Goal: Navigation & Orientation: Find specific page/section

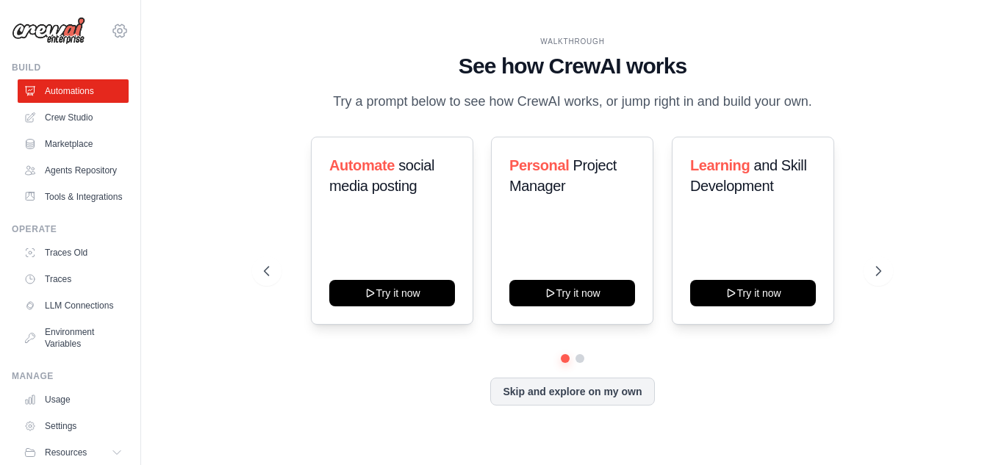
click at [118, 29] on icon at bounding box center [120, 31] width 4 height 4
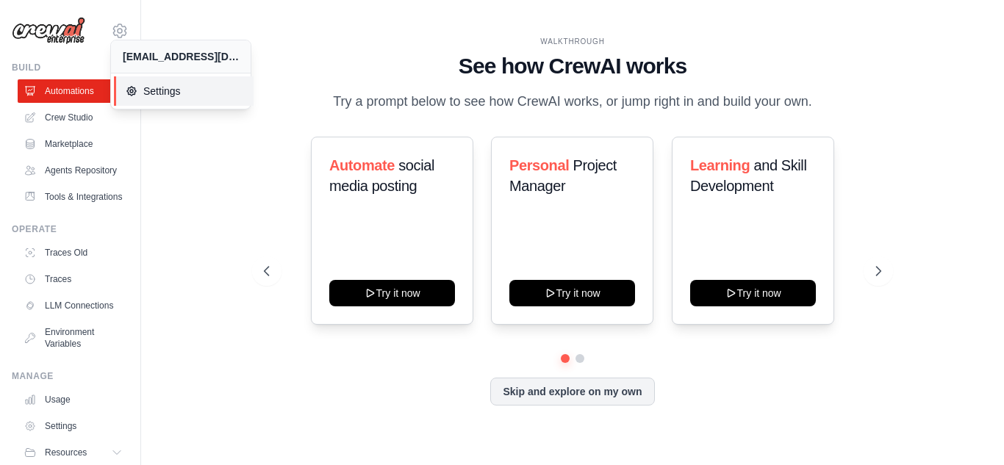
click at [162, 102] on link "Settings" at bounding box center [184, 90] width 140 height 29
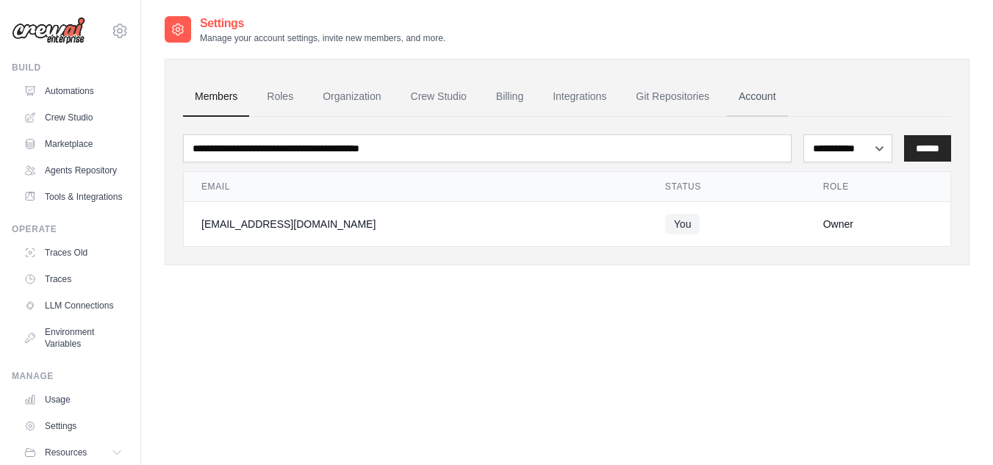
click at [750, 98] on link "Account" at bounding box center [757, 97] width 61 height 40
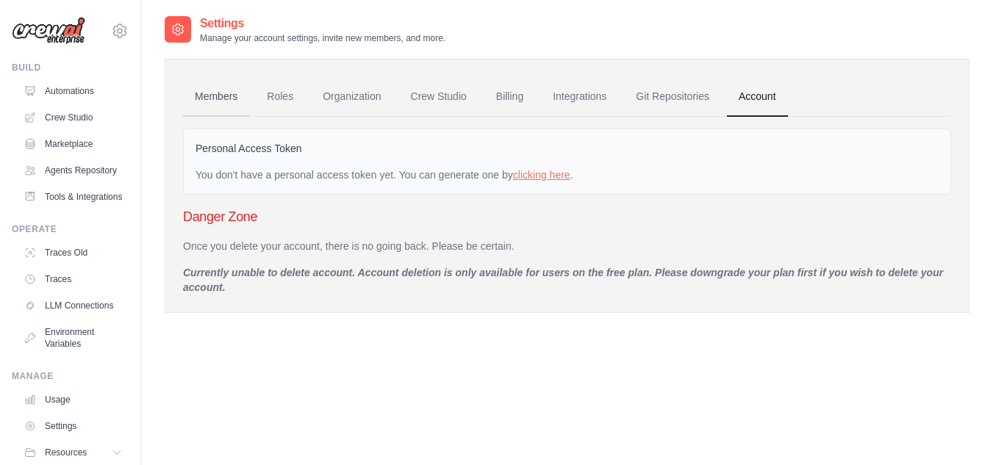
click at [204, 100] on link "Members" at bounding box center [216, 97] width 66 height 40
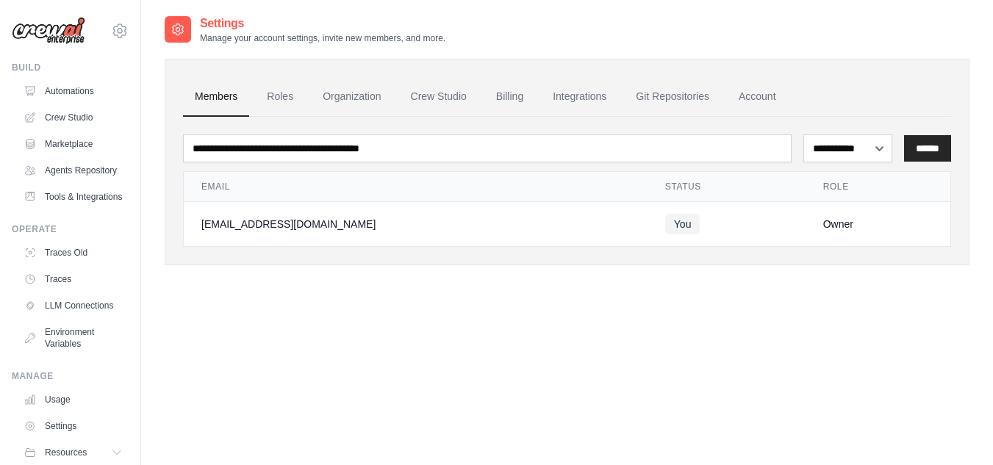
click at [57, 37] on img at bounding box center [49, 31] width 74 height 28
click at [62, 90] on link "Automations" at bounding box center [74, 91] width 111 height 24
